Goal: Task Accomplishment & Management: Complete application form

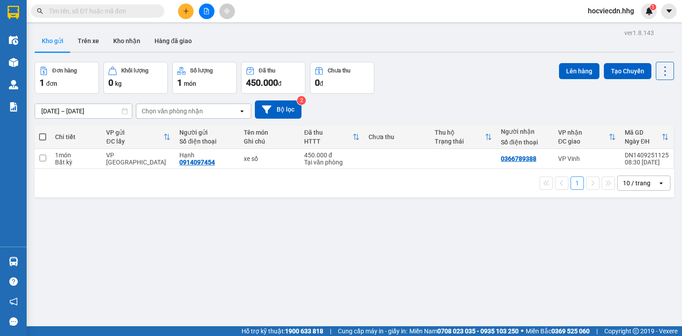
click at [83, 14] on input "text" at bounding box center [101, 11] width 105 height 10
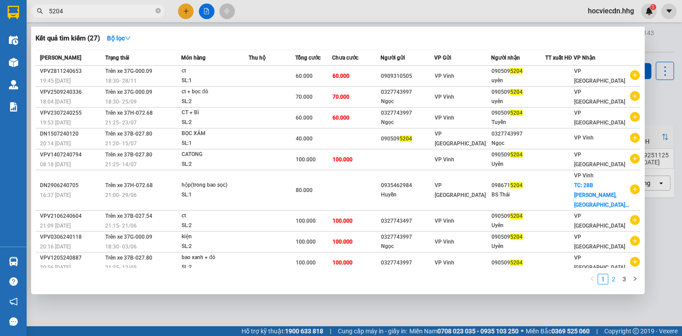
click at [616, 278] on link "2" at bounding box center [614, 279] width 10 height 10
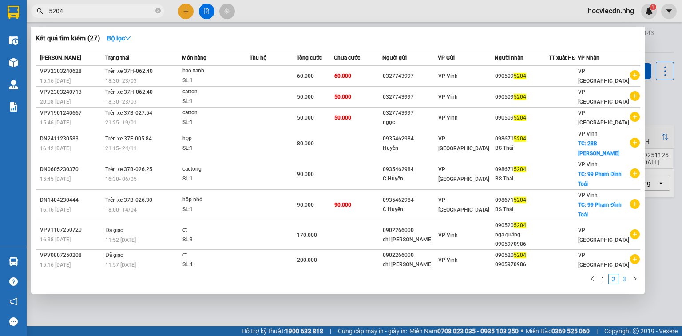
click at [626, 280] on link "3" at bounding box center [624, 279] width 10 height 10
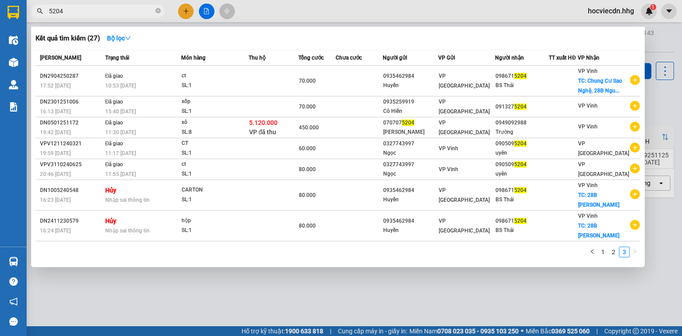
click at [76, 9] on input "5204" at bounding box center [101, 11] width 105 height 10
type input "5"
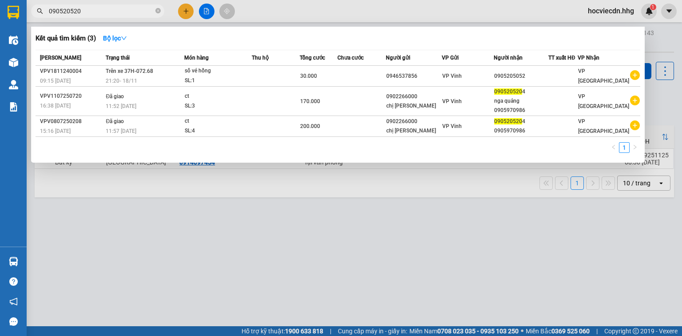
type input "0905205204"
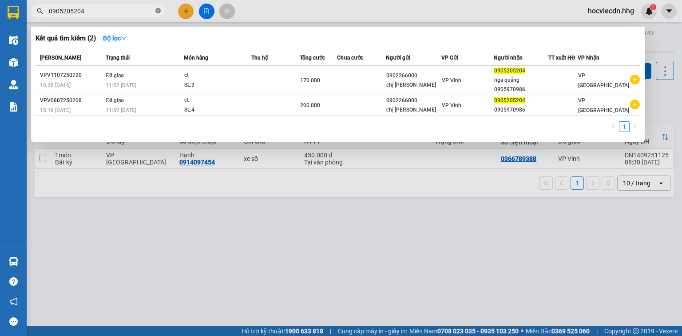
click at [158, 10] on icon "close-circle" at bounding box center [157, 10] width 5 height 5
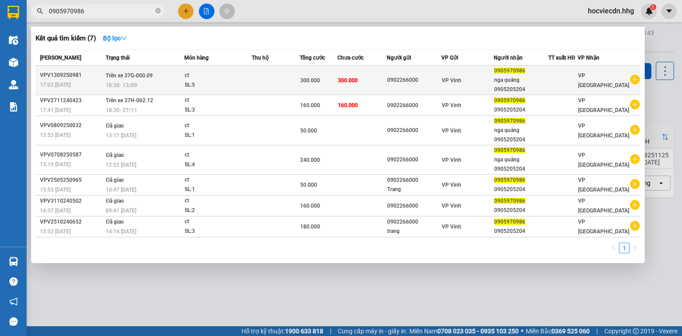
type input "0905970986"
click at [441, 84] on div "0902266000" at bounding box center [414, 79] width 54 height 9
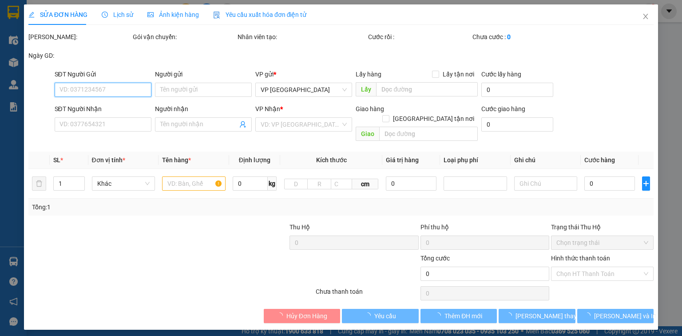
type input "0902266000"
type input "0905970986"
type input "nga quảng 0905205204"
type input "300.000"
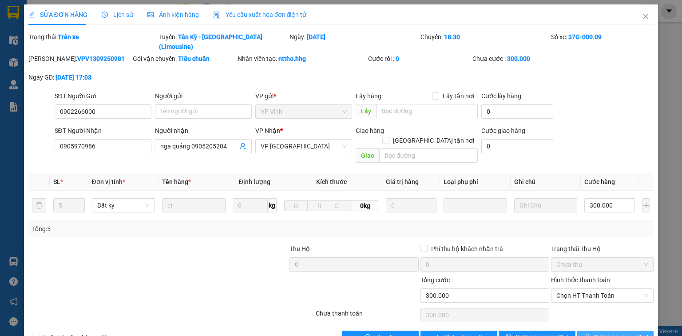
click at [602, 330] on button "[PERSON_NAME] và In" at bounding box center [615, 337] width 77 height 14
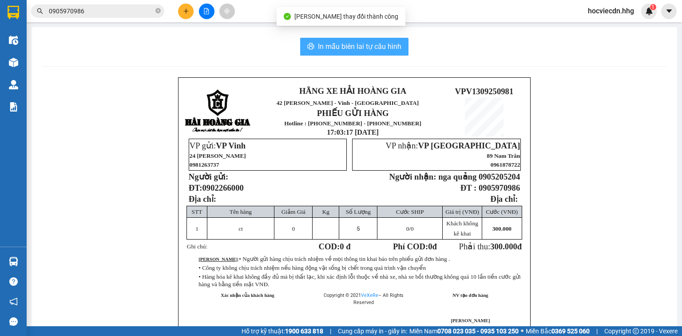
click at [370, 47] on span "In mẫu biên lai tự cấu hình" at bounding box center [359, 46] width 83 height 11
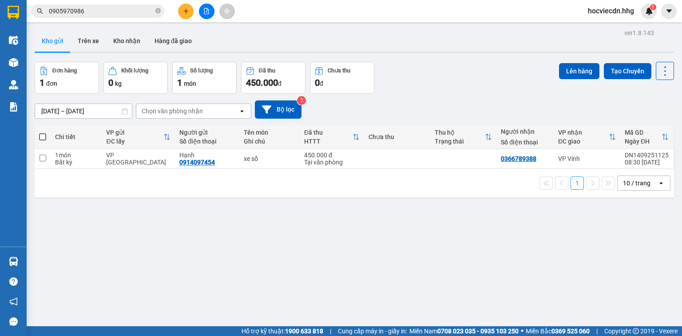
click at [118, 11] on input "0905970986" at bounding box center [101, 11] width 105 height 10
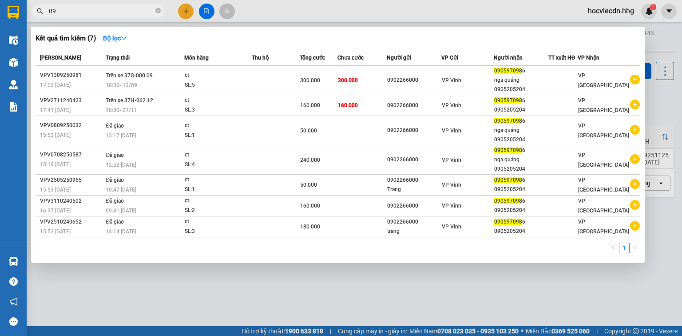
type input "0"
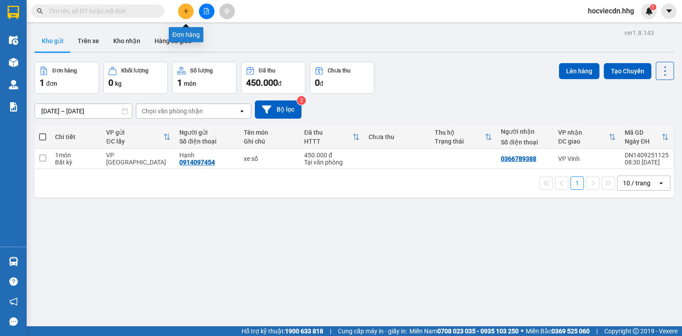
click at [181, 7] on button at bounding box center [186, 12] width 16 height 16
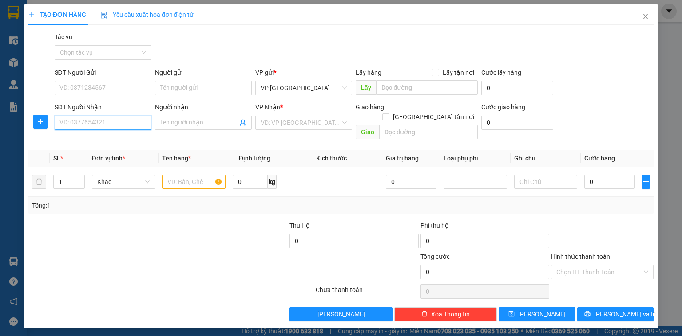
click at [60, 118] on input "SĐT Người Nhận" at bounding box center [103, 122] width 97 height 14
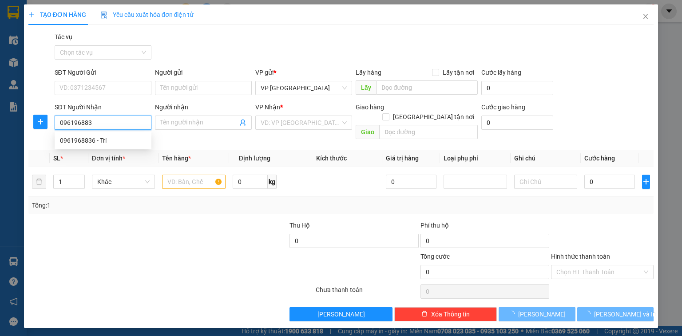
type input "0961968836"
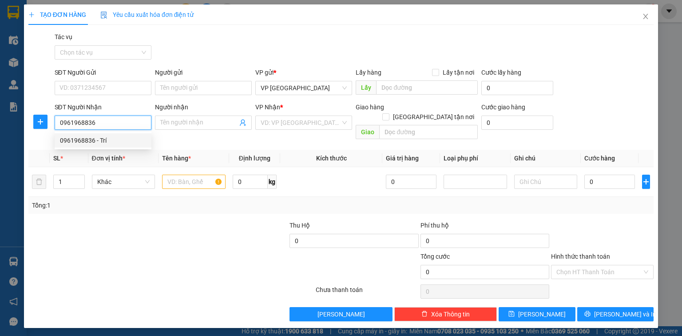
click at [76, 140] on div "0961968836 - Trí" at bounding box center [103, 140] width 86 height 10
type input "Trí"
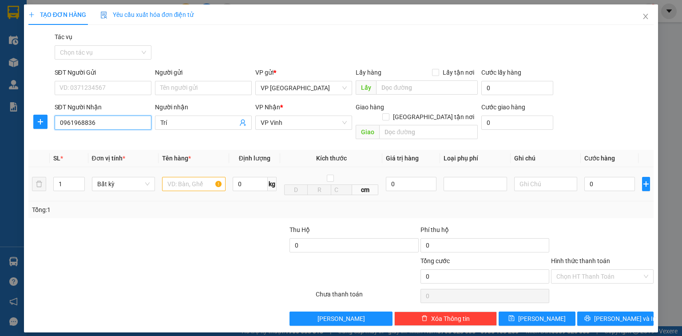
type input "0961968836"
click at [185, 177] on input "text" at bounding box center [194, 184] width 64 height 14
type input "valy xanh"
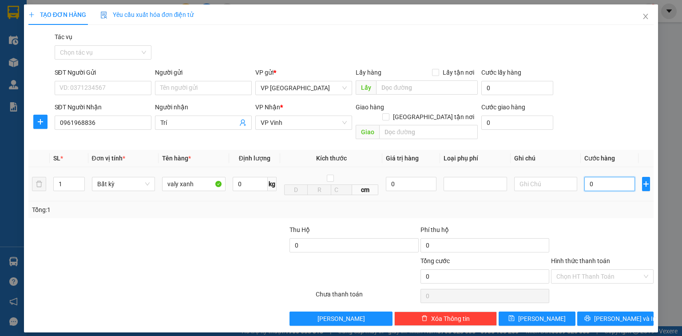
click at [623, 177] on input "0" at bounding box center [609, 184] width 51 height 14
type input "5"
type input "50"
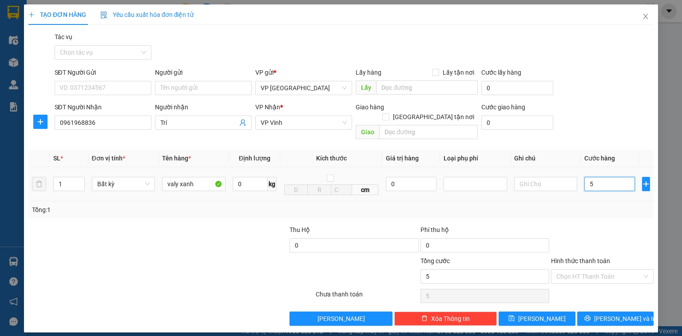
type input "50"
type input "500"
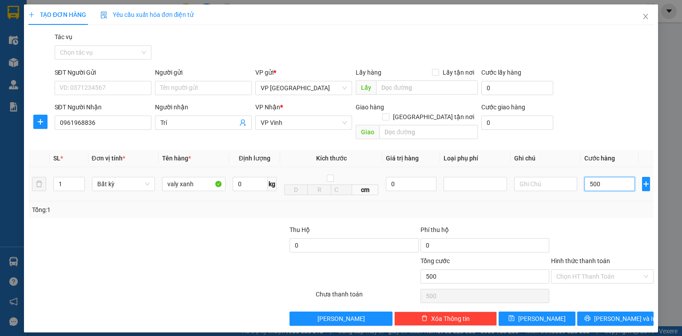
type input "5.000"
type input "50.000"
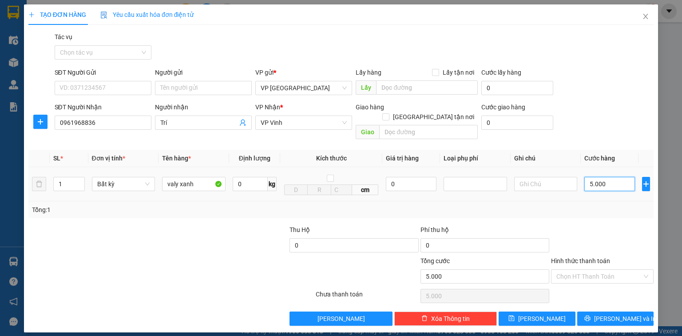
type input "50.000"
click at [619, 314] on span "[PERSON_NAME] và In" at bounding box center [625, 319] width 62 height 10
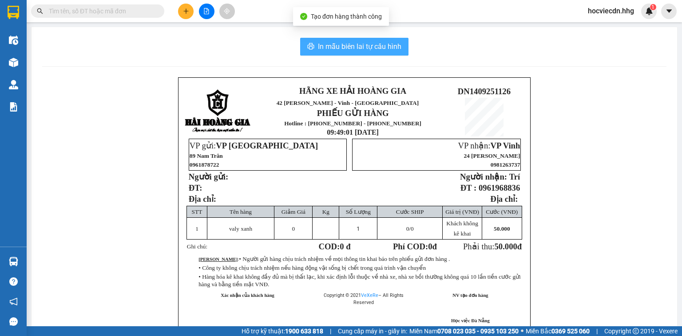
click at [358, 43] on span "In mẫu biên lai tự cấu hình" at bounding box center [359, 46] width 83 height 11
